Goal: Transaction & Acquisition: Purchase product/service

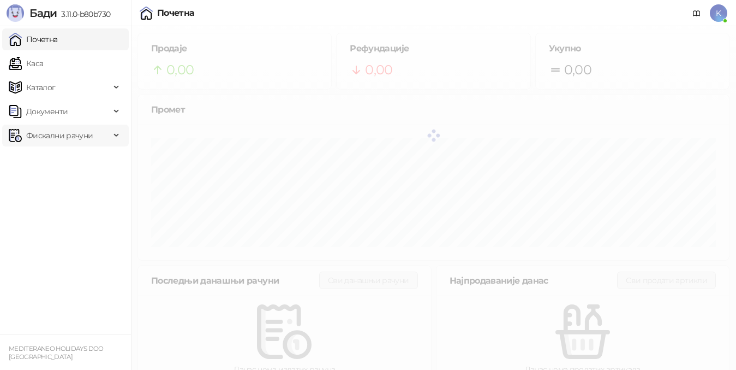
click at [68, 136] on span "Фискални рачуни" at bounding box center [59, 135] width 67 height 22
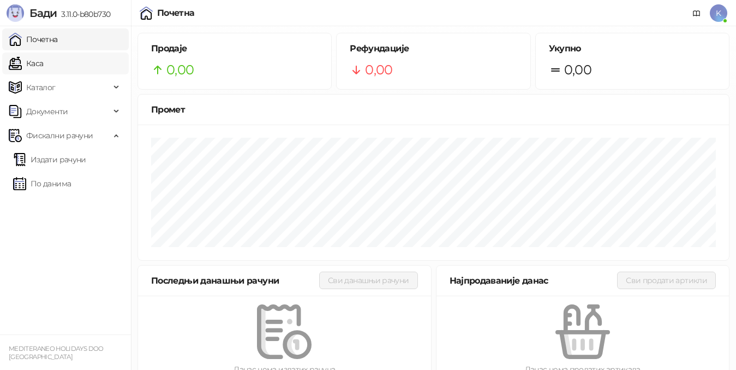
click at [43, 70] on link "Каса" at bounding box center [26, 63] width 34 height 22
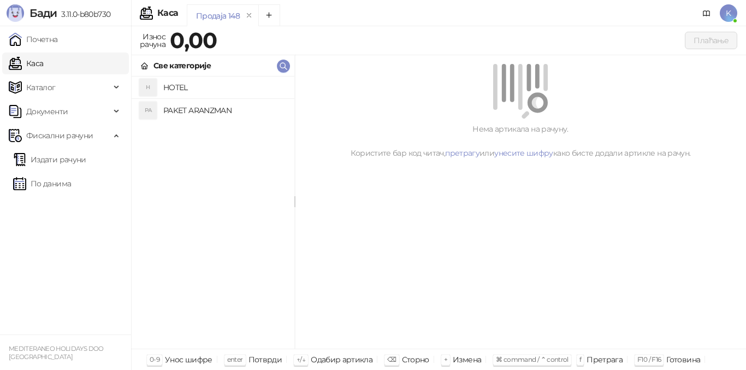
click at [195, 110] on h4 "PAKET ARANZMAN" at bounding box center [224, 110] width 122 height 17
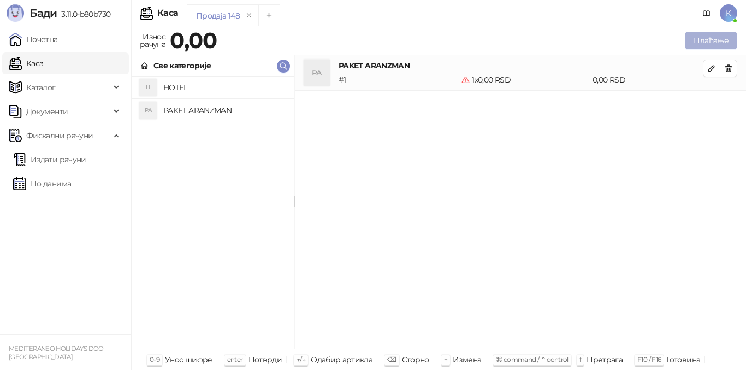
click at [713, 39] on button "Плаћање" at bounding box center [711, 40] width 52 height 17
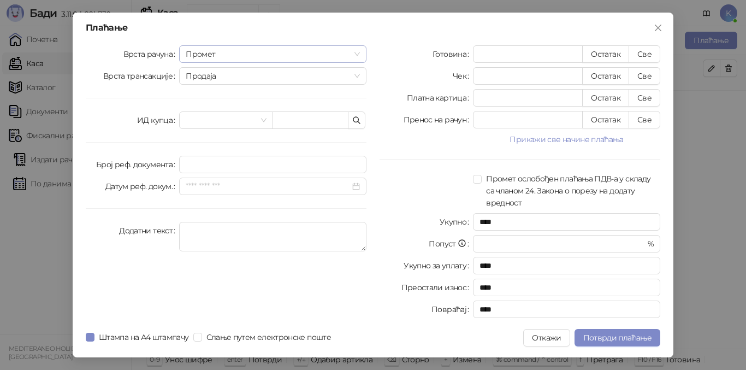
click at [241, 55] on span "Промет" at bounding box center [273, 54] width 174 height 16
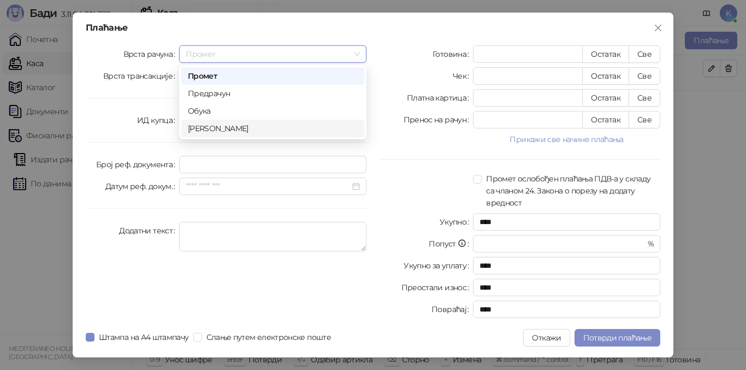
click at [220, 129] on div "[PERSON_NAME]" at bounding box center [273, 128] width 170 height 12
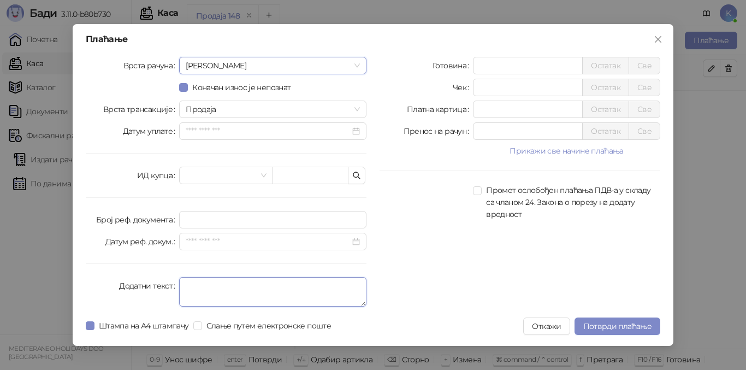
click at [196, 290] on textarea "Додатни текст" at bounding box center [272, 291] width 187 height 29
type textarea "*********"
click at [477, 65] on input "*" at bounding box center [527, 65] width 109 height 16
type input "******"
click at [642, 325] on span "Потврди плаћање" at bounding box center [617, 326] width 68 height 10
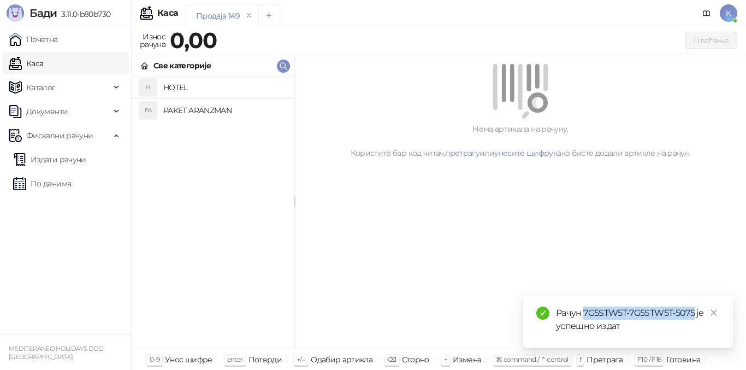
drag, startPoint x: 586, startPoint y: 311, endPoint x: 694, endPoint y: 312, distance: 108.1
click at [694, 312] on div "Рачун 7G5STW5T-7G5STW5T-5075 је успешно издат" at bounding box center [638, 319] width 164 height 26
copy div "7G5STW5T-7G5STW5T-5075"
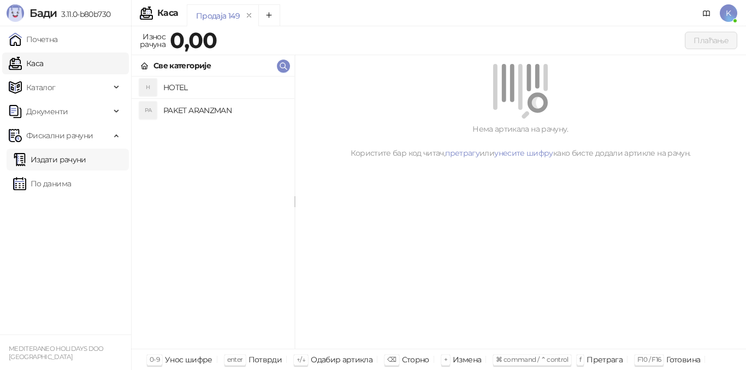
click at [84, 154] on link "Издати рачуни" at bounding box center [49, 159] width 73 height 22
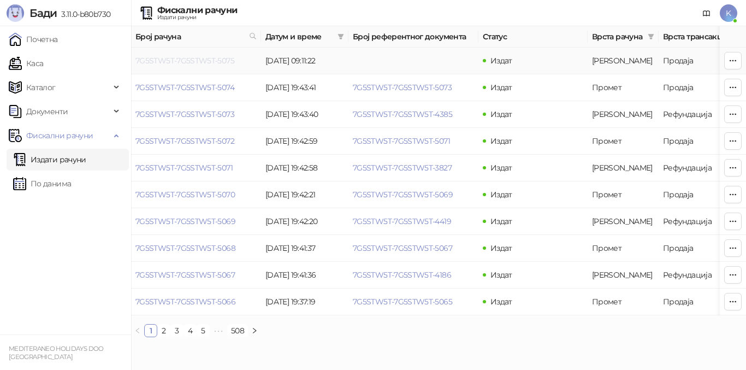
click at [193, 64] on link "7G5STW5T-7G5STW5T-5075" at bounding box center [184, 61] width 99 height 10
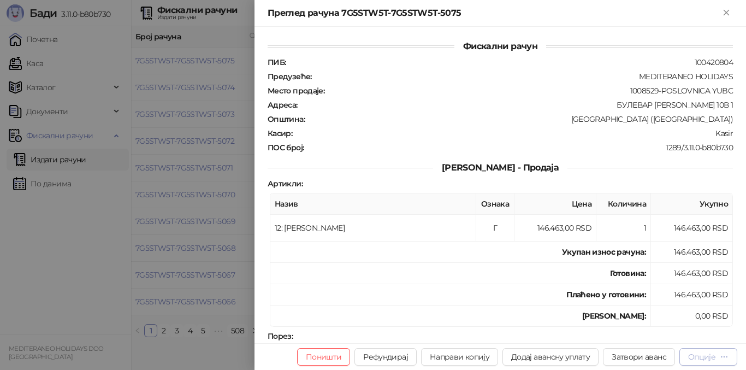
click at [701, 354] on div "Опције" at bounding box center [701, 357] width 27 height 10
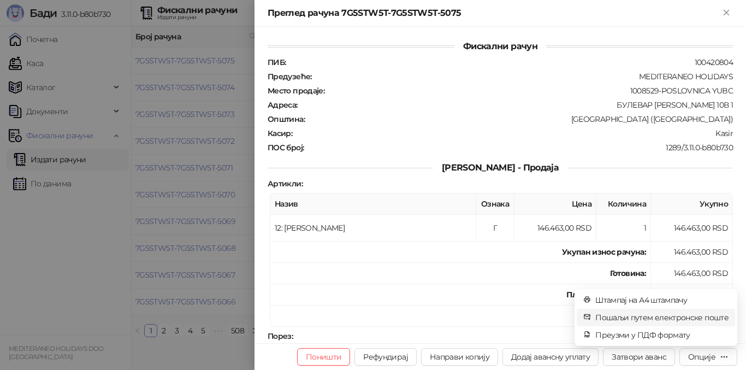
click at [658, 318] on span "Пошаљи путем електронске поште" at bounding box center [661, 317] width 133 height 12
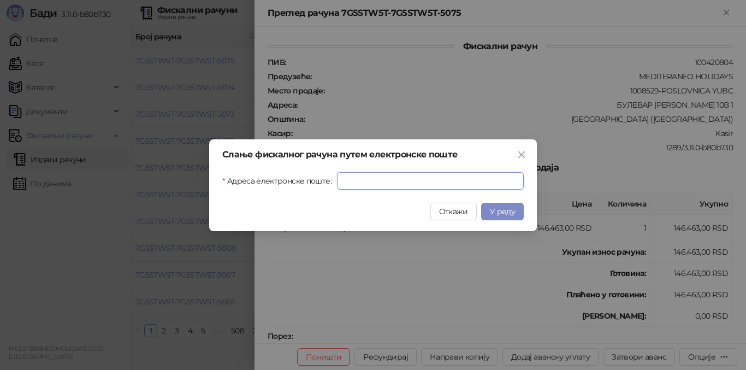
click at [341, 186] on input "Адреса електронске поште" at bounding box center [430, 180] width 187 height 17
paste input "**********"
type input "**********"
click at [495, 203] on button "У реду" at bounding box center [502, 211] width 43 height 17
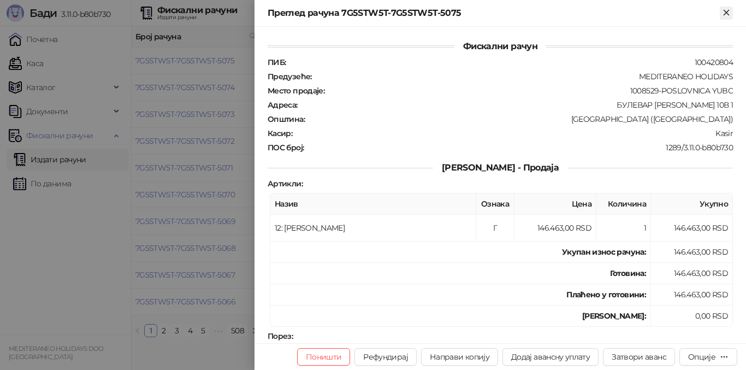
click at [728, 10] on icon "Close" at bounding box center [725, 12] width 5 height 5
